Goal: Book appointment/travel/reservation

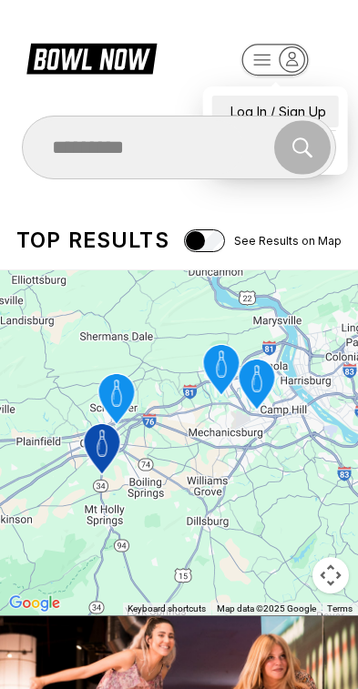
click at [312, 96] on div "Log In / Sign Up" at bounding box center [275, 112] width 127 height 32
select select "**"
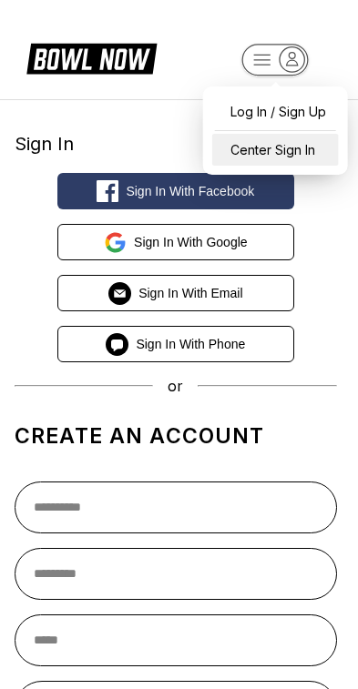
click at [284, 147] on div "Center Sign In" at bounding box center [275, 150] width 127 height 32
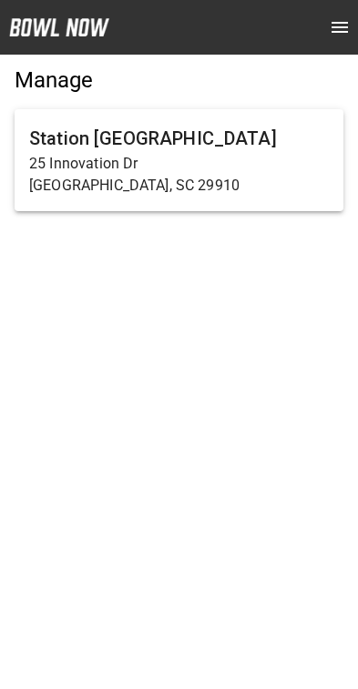
click at [38, 166] on p "25 Innovation Dr" at bounding box center [178, 164] width 299 height 22
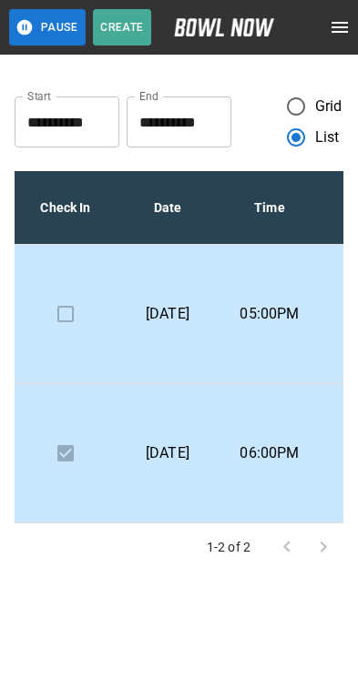
click at [288, 455] on p "06:00PM" at bounding box center [269, 453] width 73 height 22
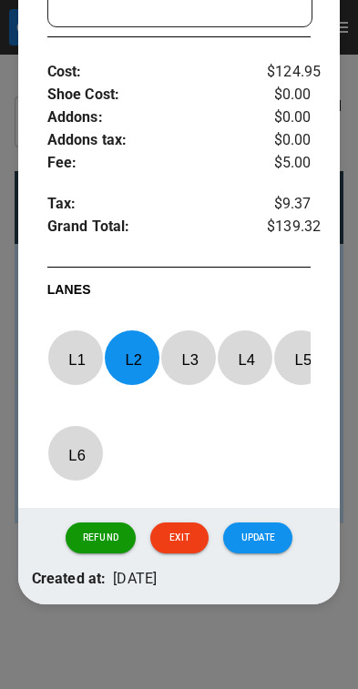
scroll to position [702, 0]
